Goal: Find specific page/section: Find specific page/section

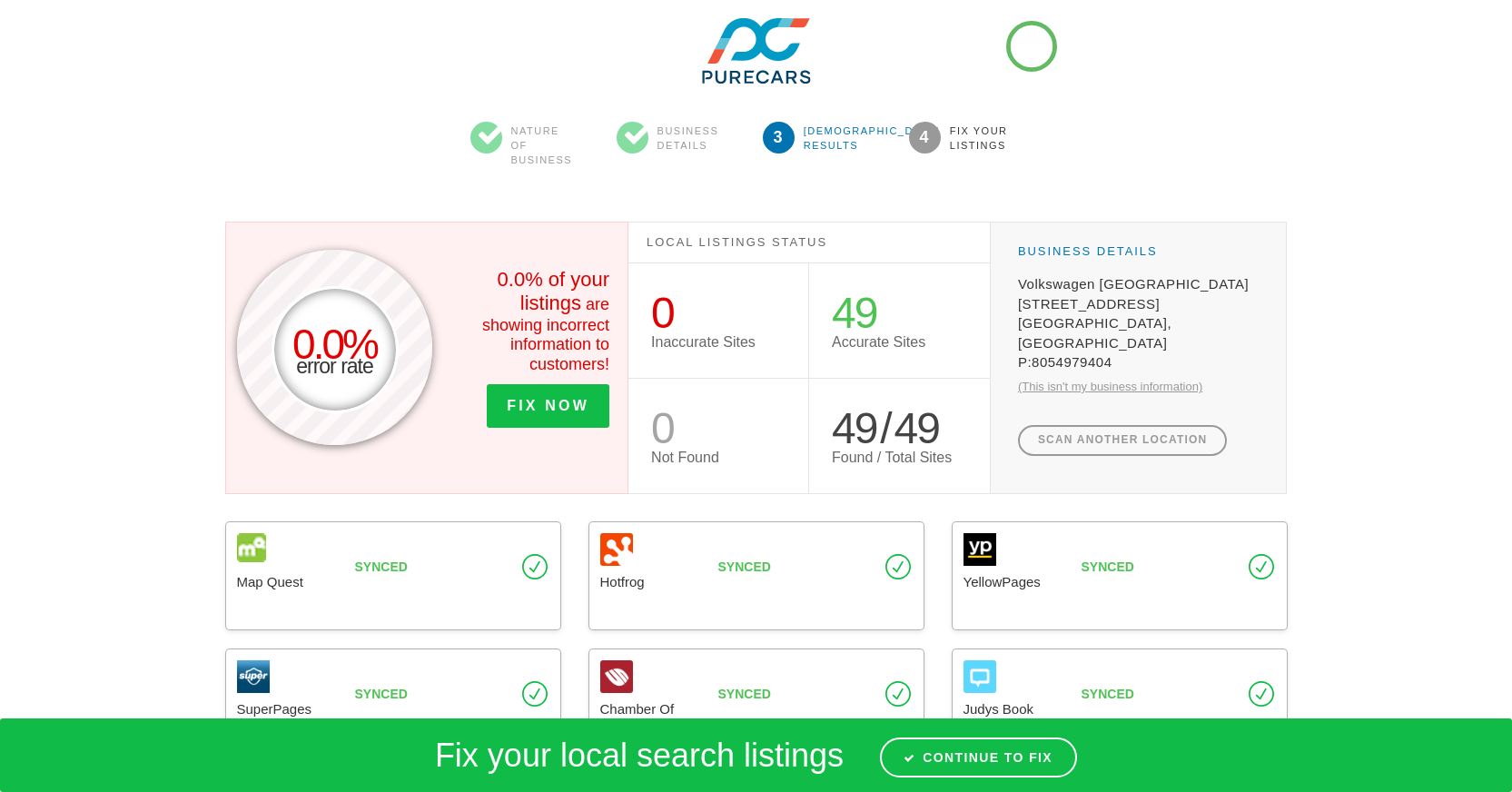
click at [1031, 46] on div at bounding box center [757, 51] width 1063 height 65
